Goal: Information Seeking & Learning: Check status

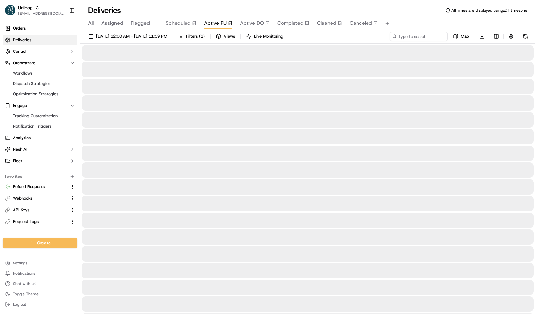
click at [214, 29] on button "Active PU" at bounding box center [218, 23] width 28 height 11
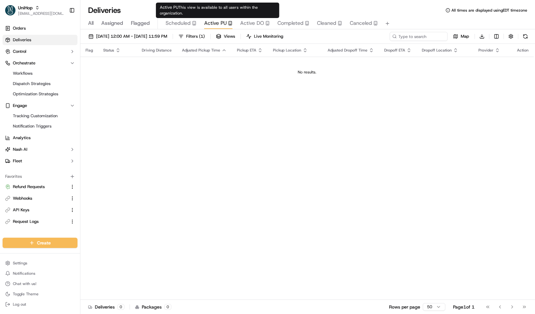
click at [246, 21] on span "Active DO" at bounding box center [252, 23] width 24 height 8
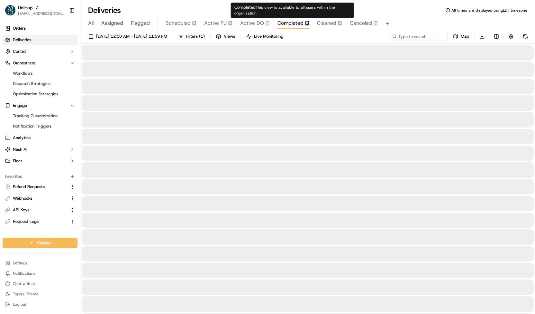
click at [291, 23] on span "Completed" at bounding box center [291, 23] width 26 height 8
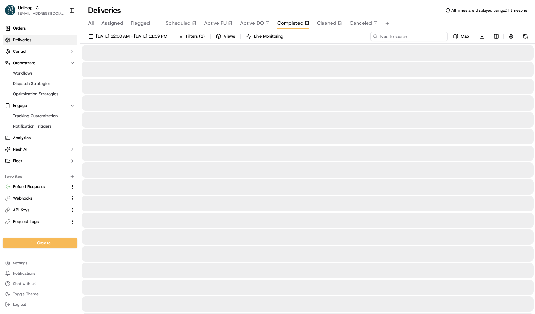
click at [432, 32] on input at bounding box center [409, 36] width 77 height 9
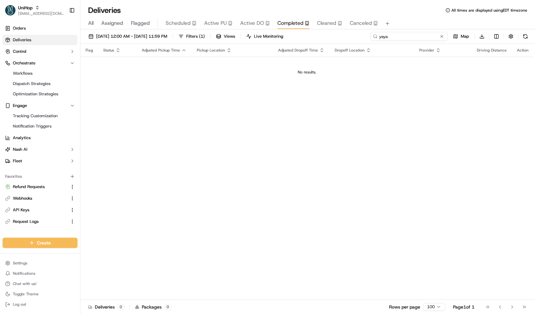
type input "yaya"
